Goal: Find specific page/section: Find specific page/section

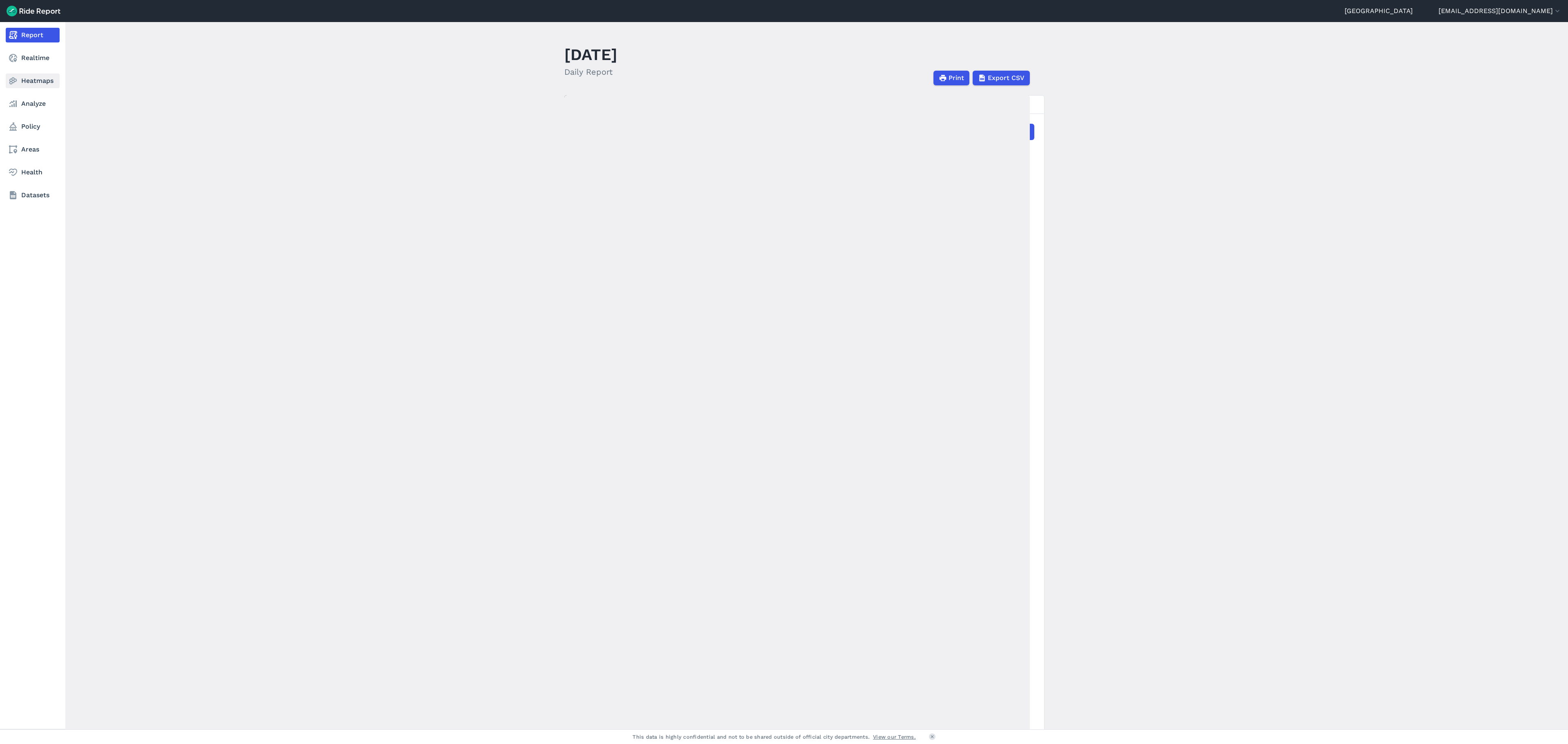
click at [39, 81] on link "Heatmaps" at bounding box center [32, 81] width 54 height 15
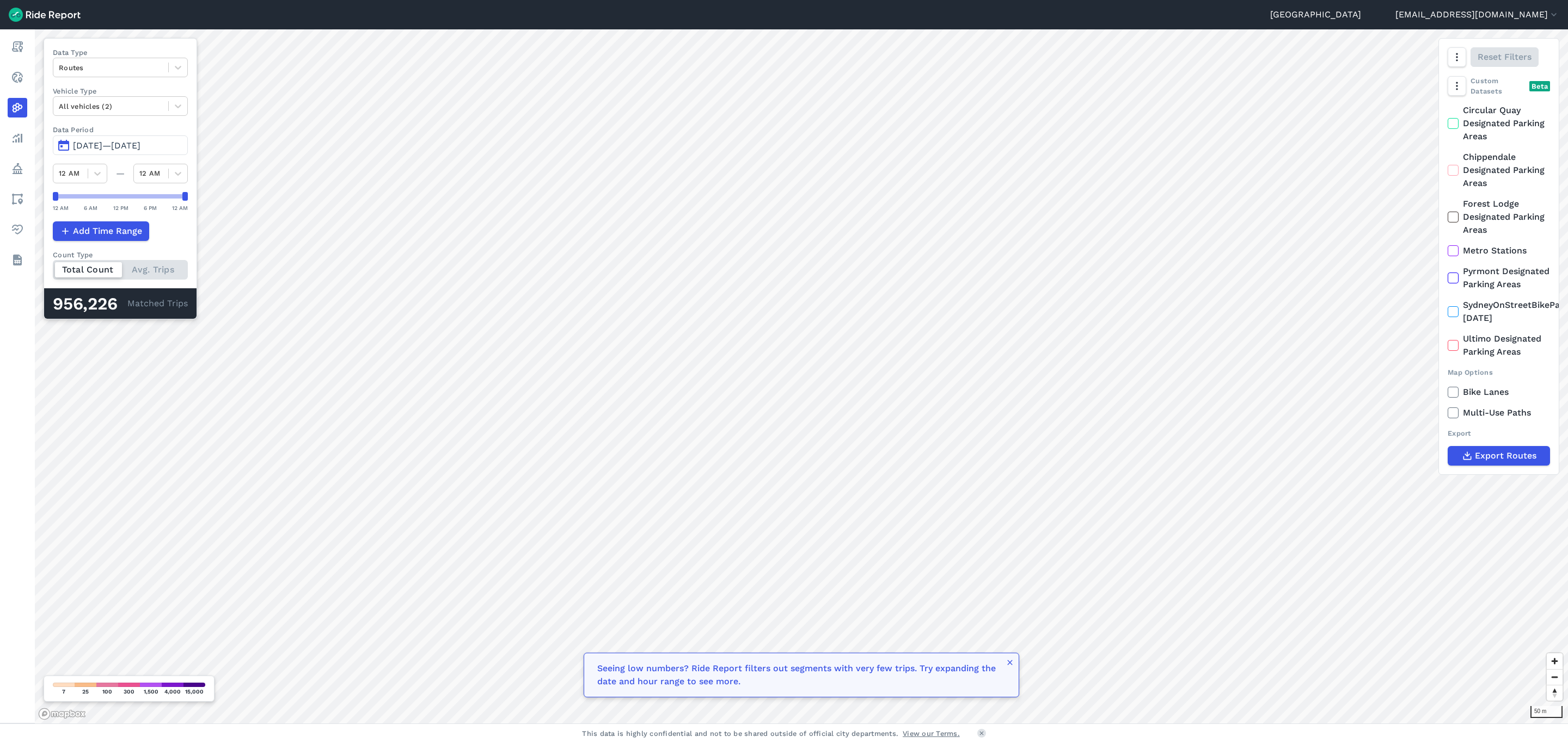
click at [1454, 173] on icon at bounding box center [1453, 170] width 10 height 11
click at [1448, 158] on input "Chippendale Designated Parking Areas" at bounding box center [1448, 154] width 0 height 7
click at [184, 71] on div at bounding box center [178, 67] width 19 height 19
click at [123, 131] on div "Curb Events" at bounding box center [120, 131] width 135 height 19
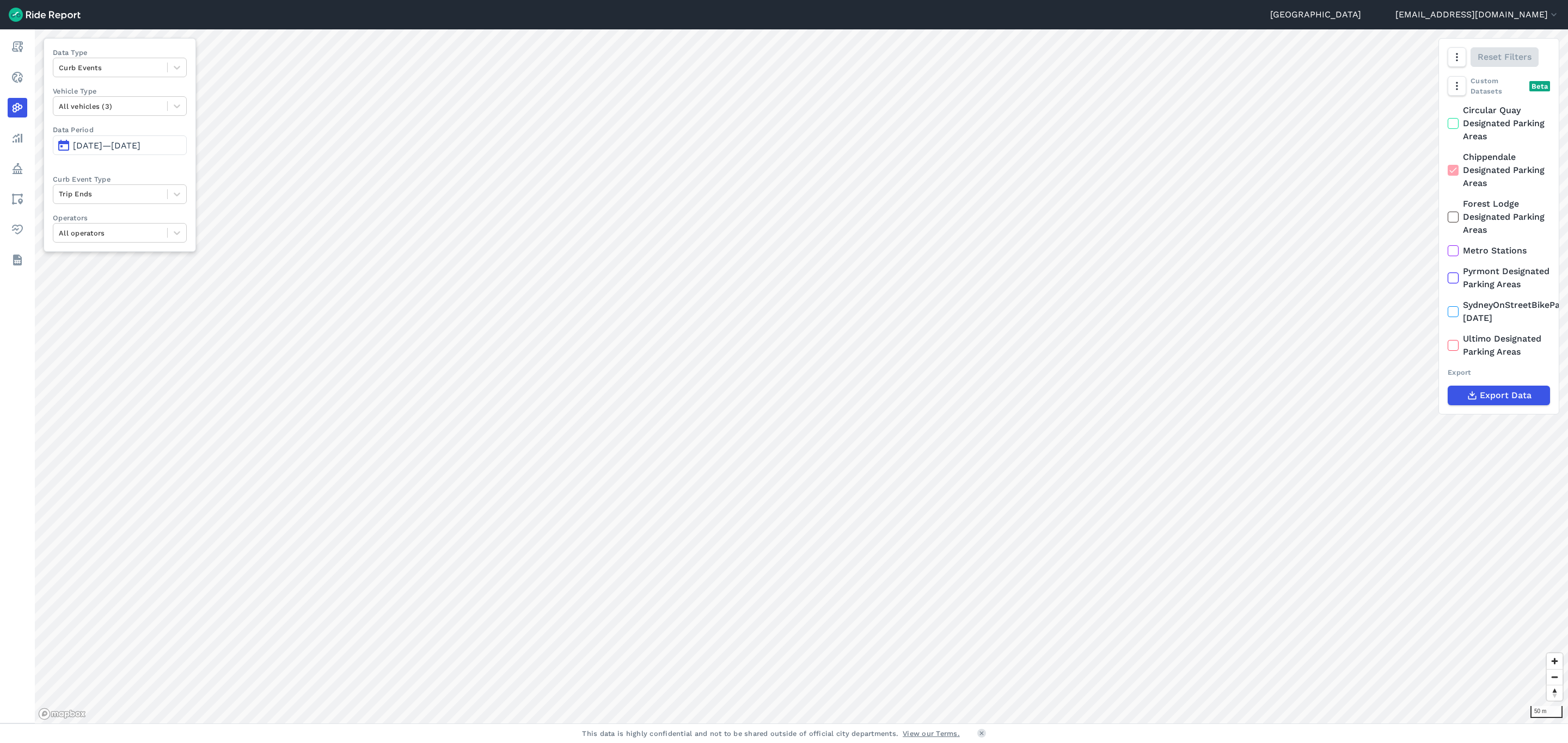
click at [118, 137] on button "[DATE]—[DATE]" at bounding box center [119, 145] width 134 height 19
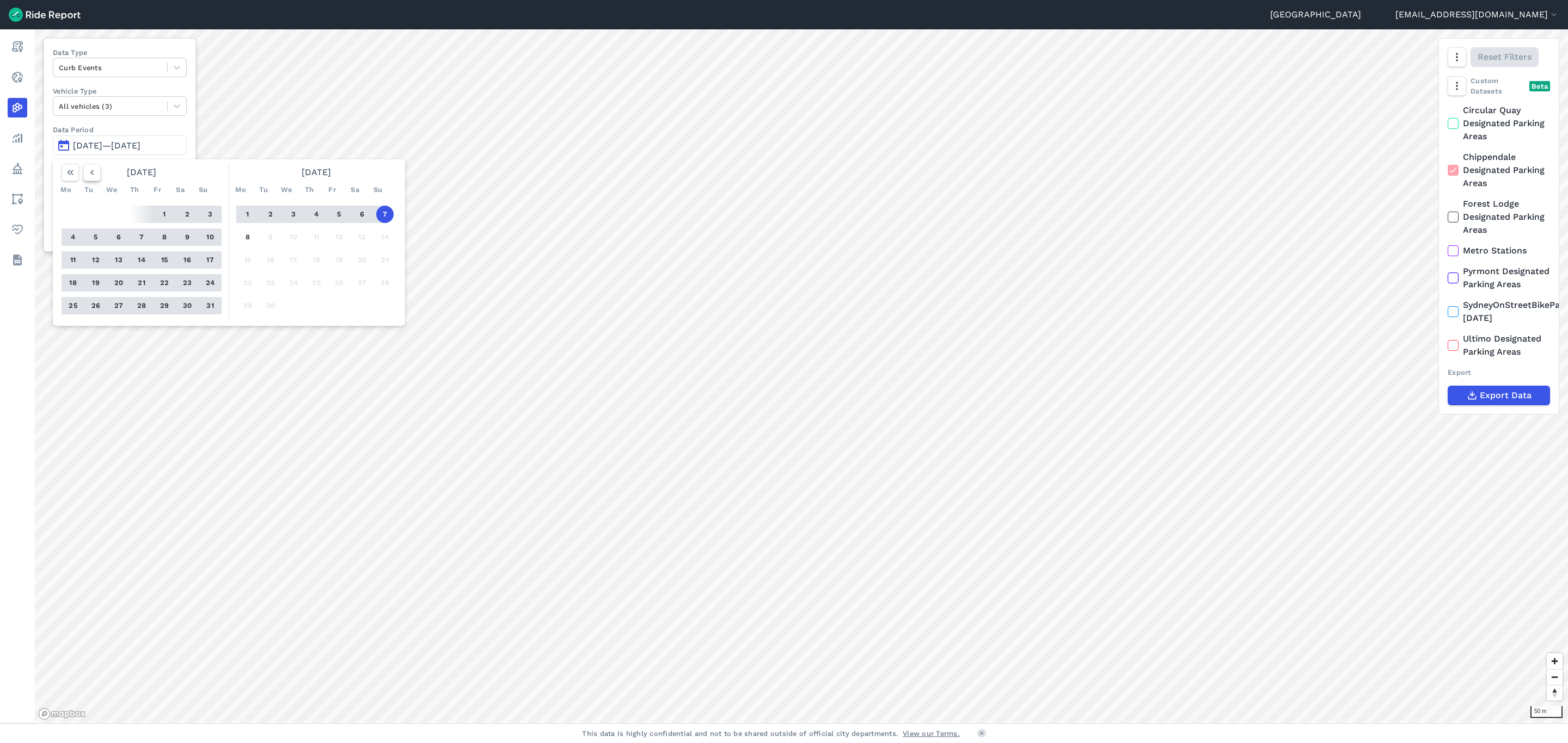
click at [97, 171] on icon "button" at bounding box center [92, 172] width 11 height 11
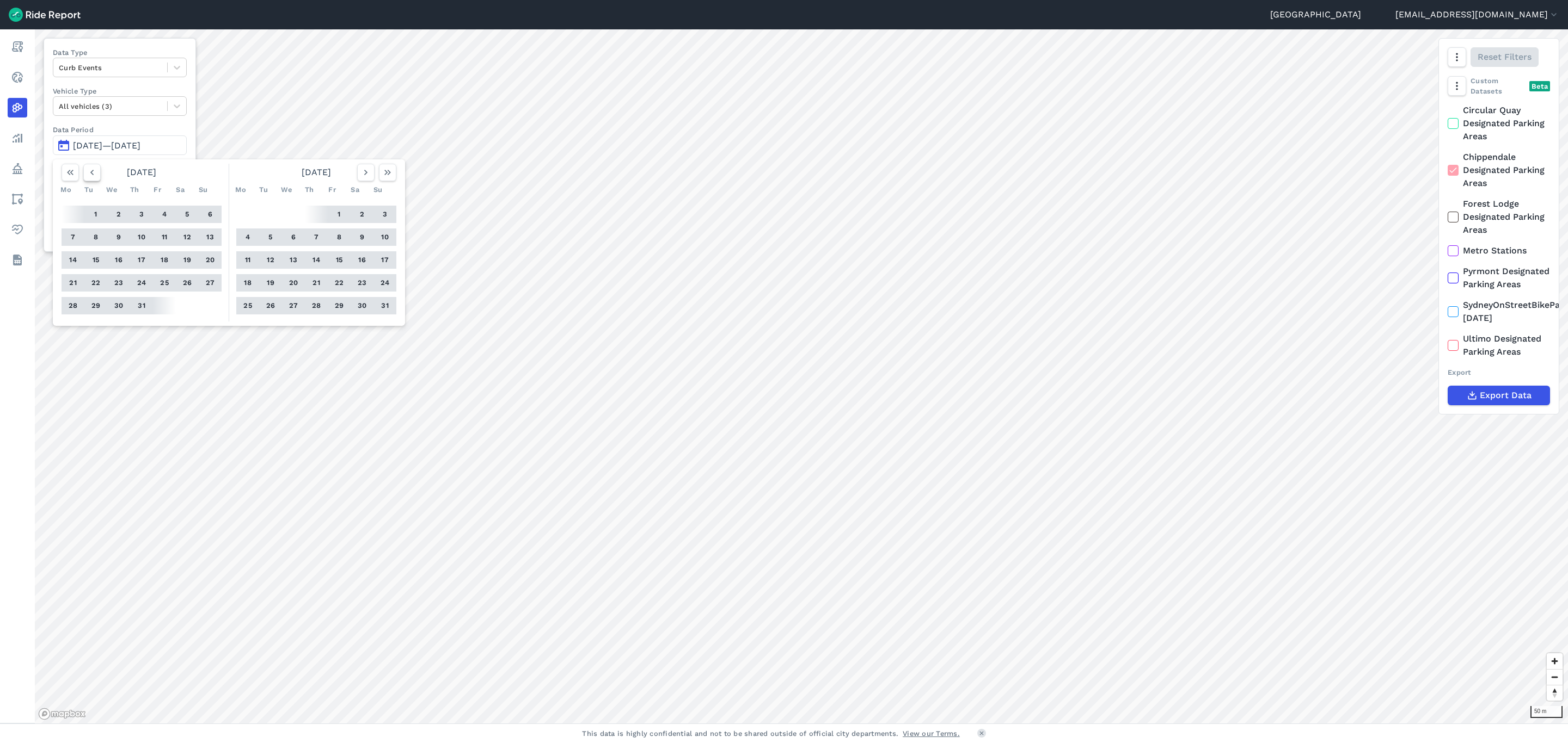
click at [97, 171] on icon "button" at bounding box center [92, 172] width 11 height 11
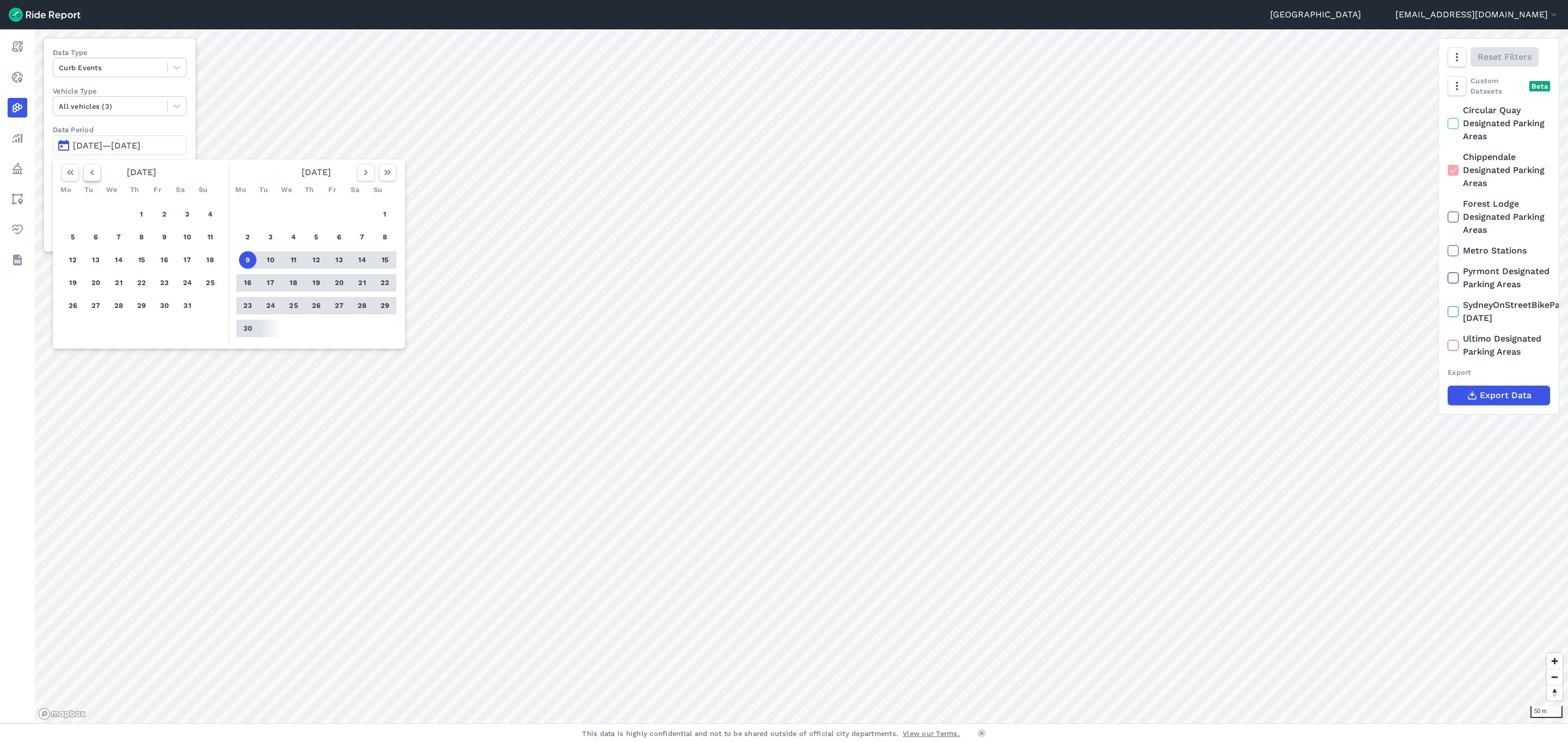
click at [97, 171] on icon "button" at bounding box center [92, 172] width 11 height 11
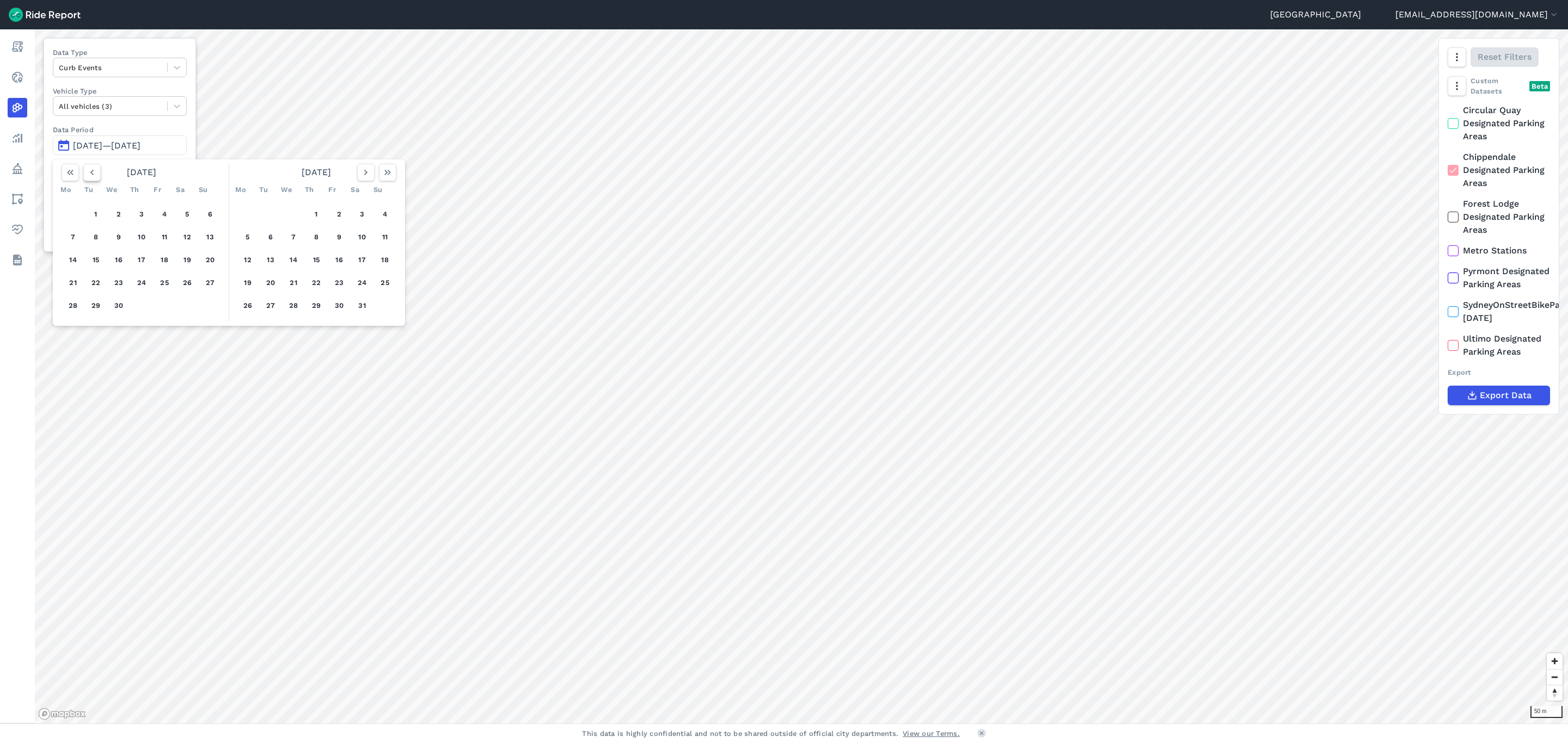
click at [97, 171] on icon "button" at bounding box center [92, 172] width 11 height 11
click at [191, 214] on button "1" at bounding box center [187, 214] width 17 height 17
click at [392, 170] on icon "button" at bounding box center [387, 172] width 11 height 11
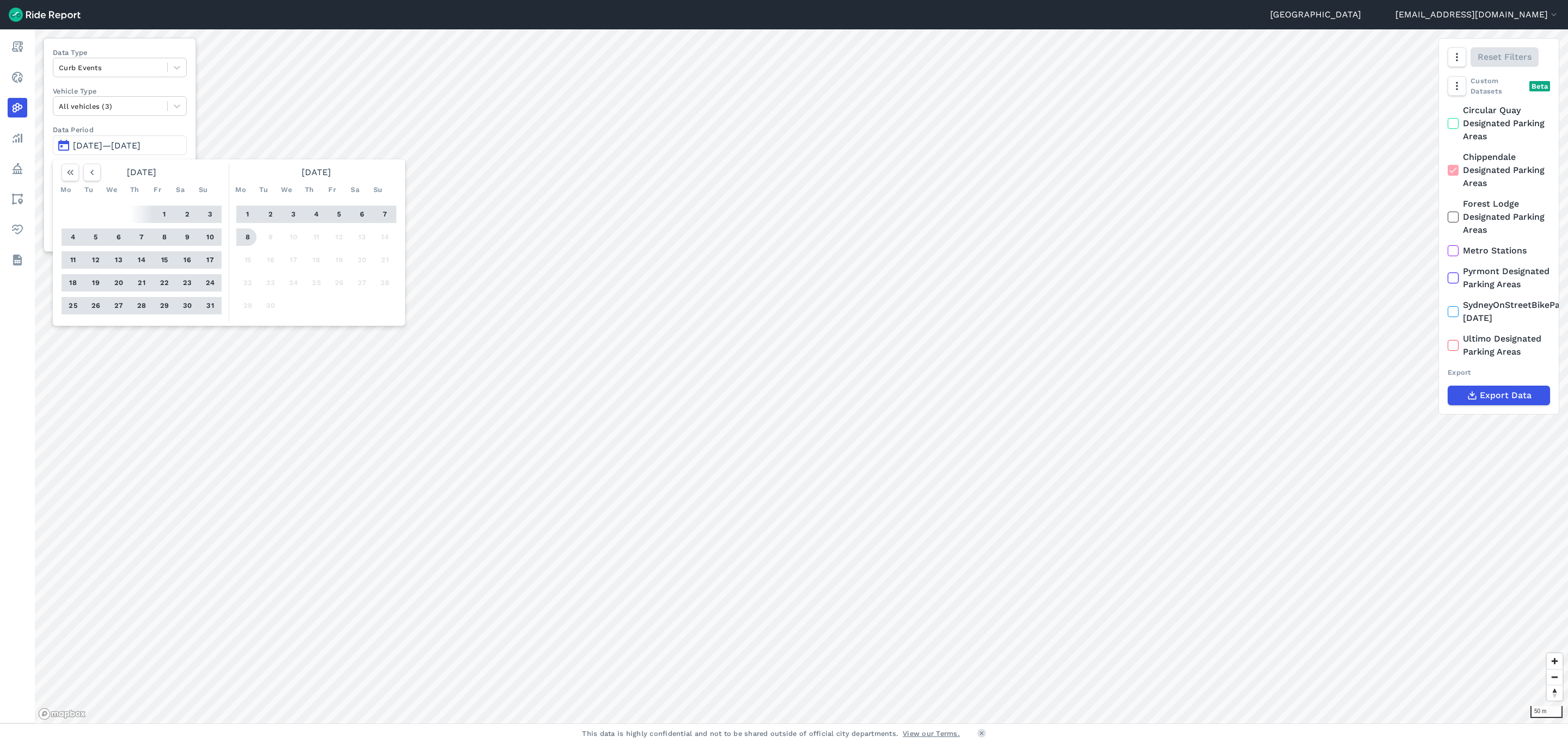
click at [247, 232] on button "8" at bounding box center [247, 237] width 17 height 17
